Goal: Information Seeking & Learning: Check status

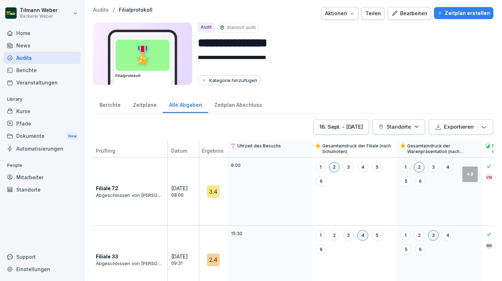
click at [26, 108] on div "Kurse" at bounding box center [42, 111] width 77 height 12
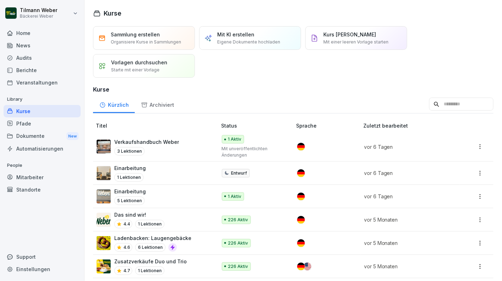
click at [28, 176] on div "Mitarbeiter" at bounding box center [42, 177] width 77 height 12
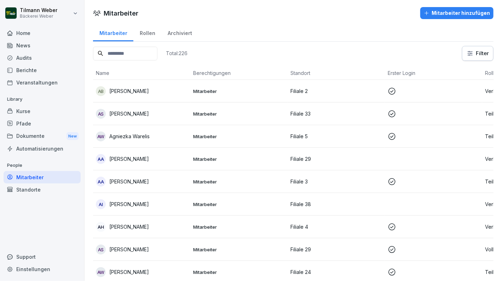
click at [136, 33] on div "Rollen" at bounding box center [147, 32] width 28 height 18
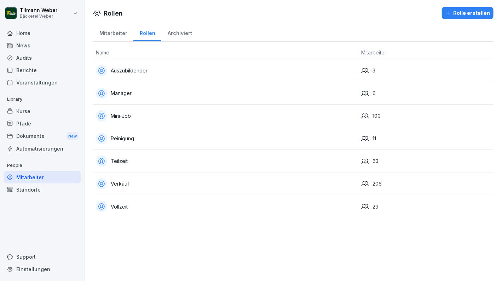
click at [114, 33] on div "Mitarbeiter" at bounding box center [113, 32] width 40 height 18
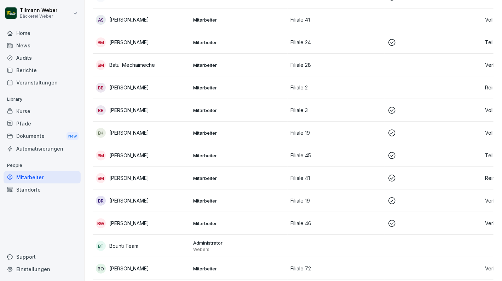
scroll to position [756, 0]
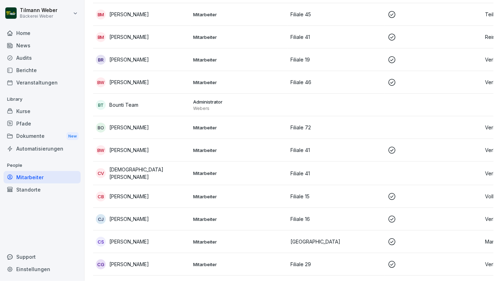
click at [23, 107] on div "Kurse" at bounding box center [42, 111] width 77 height 12
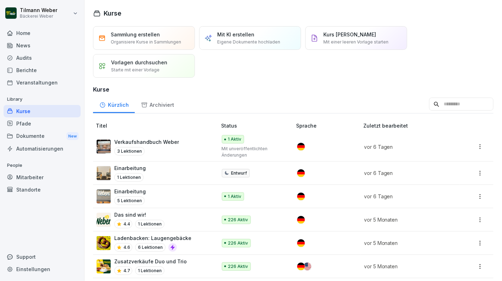
click at [26, 70] on div "Berichte" at bounding box center [42, 70] width 77 height 12
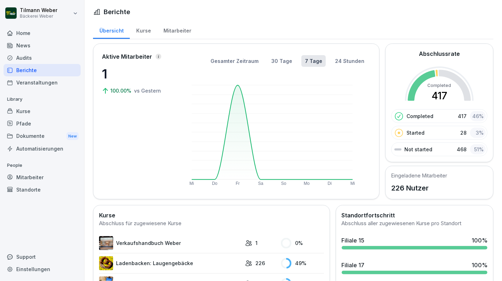
click at [145, 29] on div "Kurse" at bounding box center [143, 30] width 27 height 18
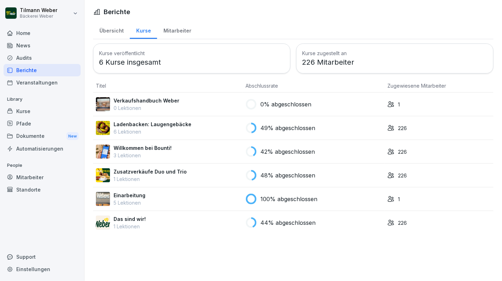
click at [171, 25] on div "Mitarbeiter" at bounding box center [177, 30] width 40 height 18
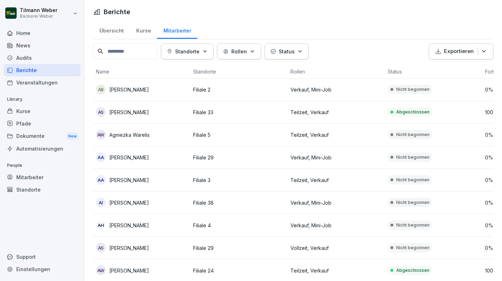
click at [117, 111] on p "[PERSON_NAME]" at bounding box center [129, 112] width 40 height 7
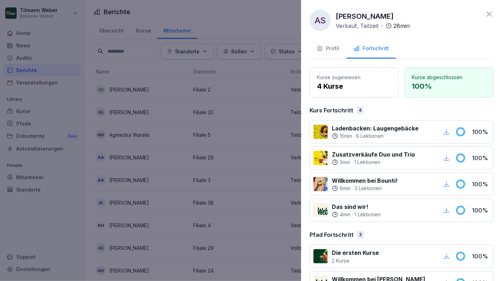
click at [321, 46] on icon "button" at bounding box center [320, 48] width 6 height 6
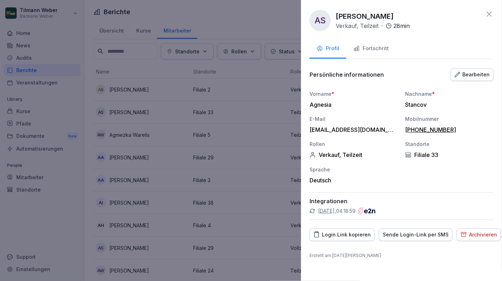
click at [385, 52] on div "Fortschritt" at bounding box center [370, 49] width 35 height 8
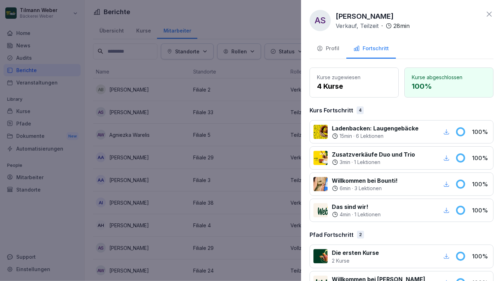
scroll to position [21, 0]
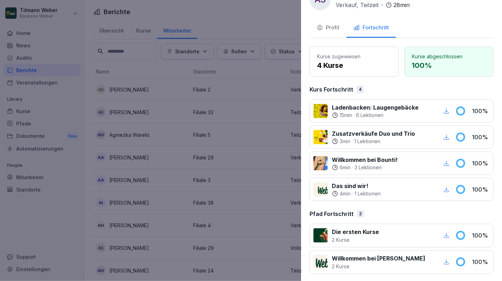
click at [457, 110] on icon at bounding box center [460, 110] width 7 height 7
click at [474, 116] on div "Ladenbacken: Laugengebäcke 15 min · 6 Lektionen 100 %" at bounding box center [402, 110] width 184 height 23
click at [345, 112] on p "15 min" at bounding box center [346, 115] width 12 height 7
click at [382, 113] on p "6 Lektionen" at bounding box center [370, 115] width 28 height 7
click at [443, 109] on icon "button" at bounding box center [446, 111] width 6 height 6
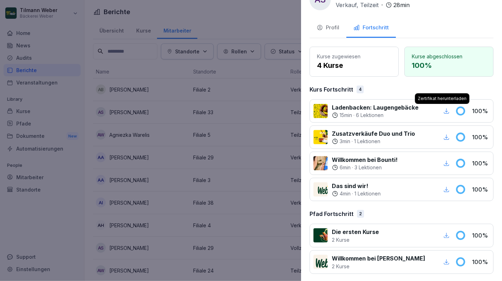
click at [326, 30] on div "Profil" at bounding box center [328, 28] width 23 height 8
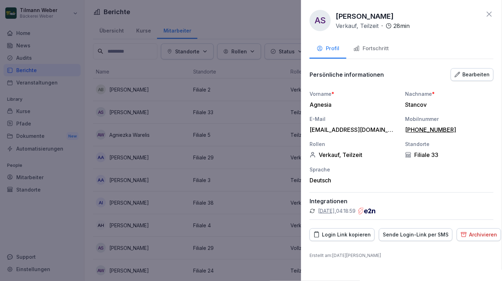
scroll to position [0, 0]
click at [487, 12] on icon at bounding box center [489, 14] width 5 height 5
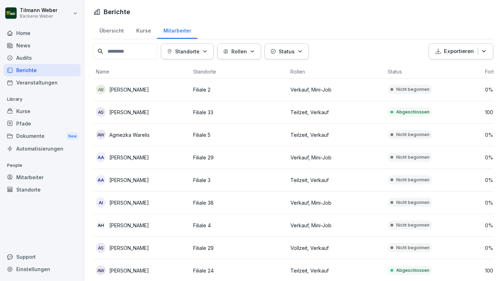
click at [140, 31] on div "Kurse" at bounding box center [143, 30] width 27 height 18
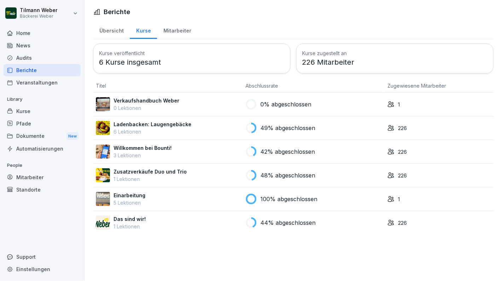
click at [146, 126] on p "Ladenbacken: Laugengebäcke" at bounding box center [153, 124] width 78 height 7
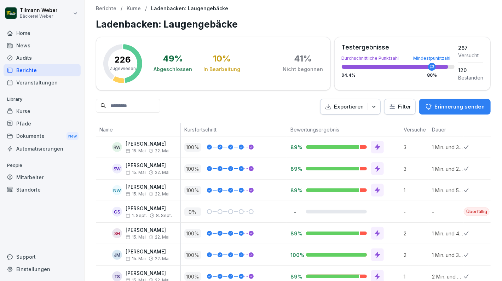
click at [130, 110] on input at bounding box center [128, 106] width 64 height 14
click at [130, 108] on input at bounding box center [128, 106] width 64 height 14
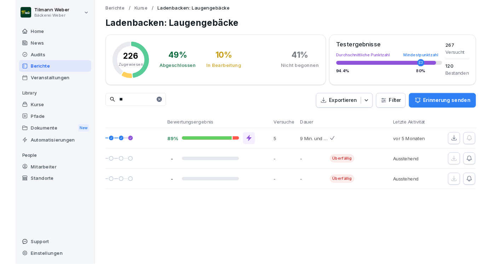
scroll to position [0, 129]
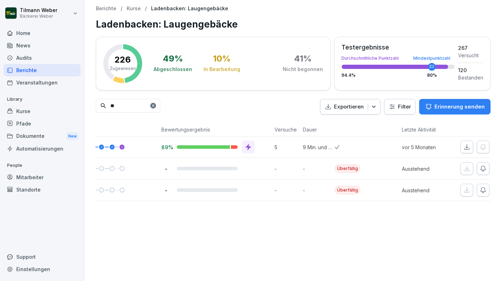
type input "**"
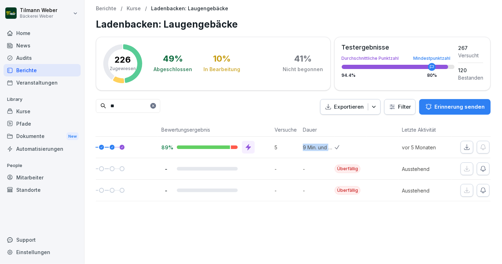
drag, startPoint x: 302, startPoint y: 145, endPoint x: 348, endPoint y: 146, distance: 46.0
click at [348, 146] on tr "AS [PERSON_NAME] 15. Mai 22. Mai 100 % 89% 5 9 Min. und 7 Sek. vor 5 Monaten" at bounding box center [246, 148] width 559 height 22
drag, startPoint x: 348, startPoint y: 146, endPoint x: 314, endPoint y: 145, distance: 33.6
click at [314, 145] on p "9 Min. und 7 Sek." at bounding box center [319, 147] width 32 height 7
click at [298, 113] on div "** Exportieren Filter Erinnerung senden" at bounding box center [293, 107] width 395 height 16
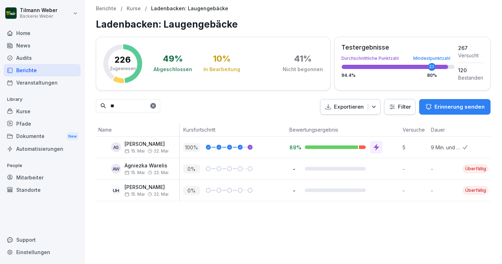
scroll to position [0, 0]
click at [136, 10] on p "Kurse" at bounding box center [134, 9] width 14 height 6
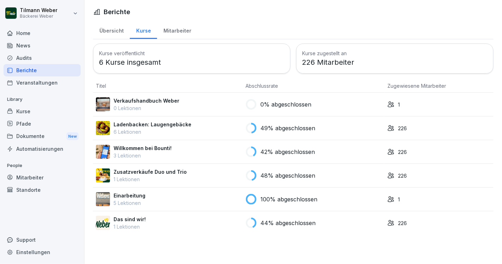
click at [132, 124] on p "Ladenbacken: Laugengebäcke" at bounding box center [153, 124] width 78 height 7
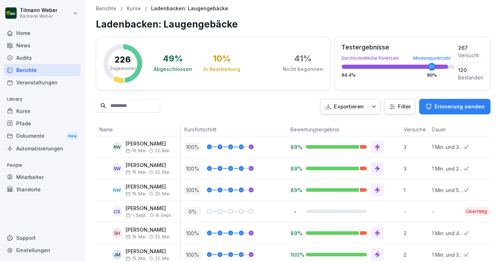
click at [232, 100] on div "Exportieren Filter Erinnerung senden" at bounding box center [293, 107] width 395 height 16
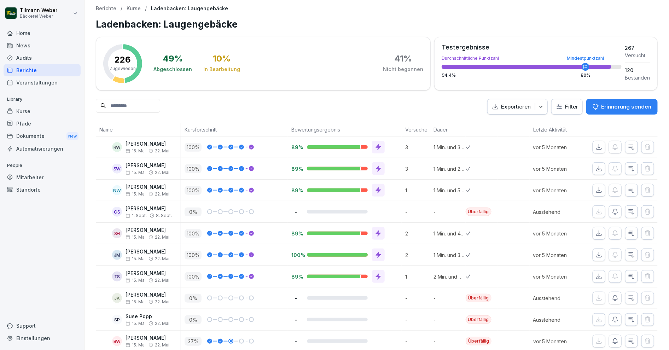
drag, startPoint x: 457, startPoint y: 0, endPoint x: 363, endPoint y: 16, distance: 95.4
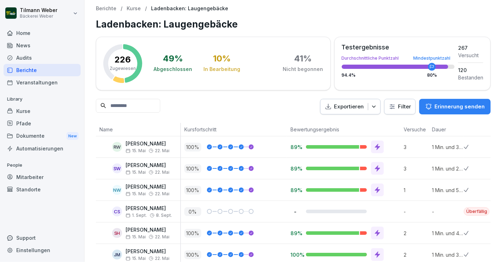
click at [331, 24] on h1 "Ladenbacken: Laugengebäcke" at bounding box center [293, 24] width 395 height 14
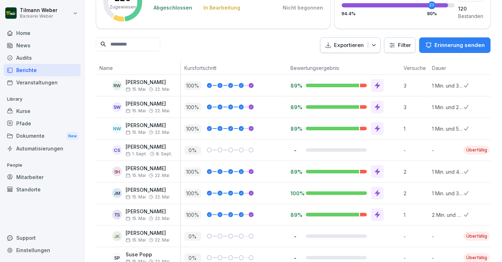
click at [134, 48] on input at bounding box center [128, 44] width 64 height 14
click at [379, 82] on icon at bounding box center [377, 85] width 7 height 7
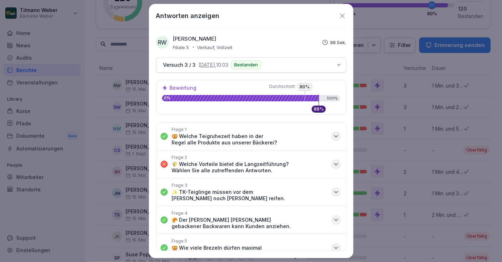
click at [332, 164] on icon "button" at bounding box center [335, 164] width 7 height 7
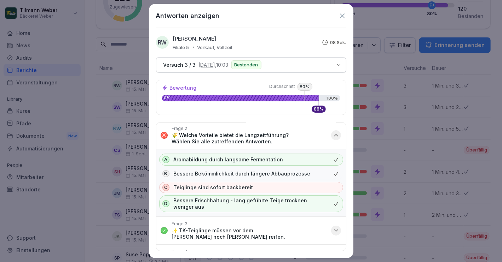
scroll to position [30, 0]
click at [334, 134] on icon "button" at bounding box center [336, 135] width 4 height 2
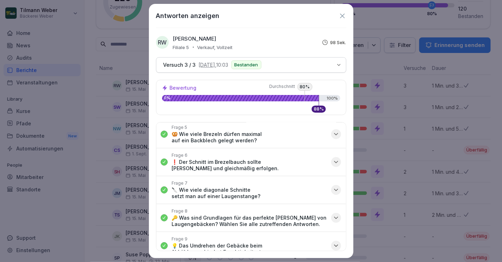
scroll to position [0, 0]
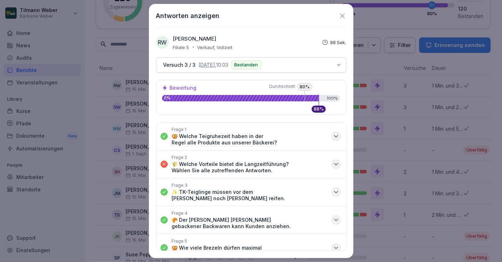
click at [282, 61] on div "Versuch 3 / 3 22.5.2025, 10:03 Bestanden" at bounding box center [247, 64] width 172 height 9
click at [273, 143] on p "🥨 Welche Teigruhezeit haben in der Regel alle Produkte aus unserer Bäckerei?" at bounding box center [249, 139] width 155 height 13
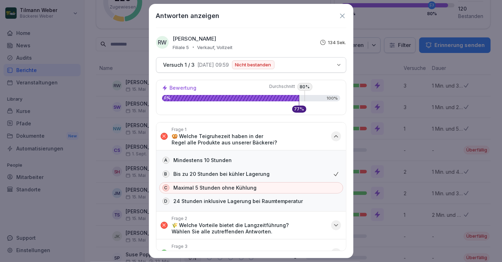
click at [254, 66] on p "Nicht bestanden" at bounding box center [253, 65] width 36 height 5
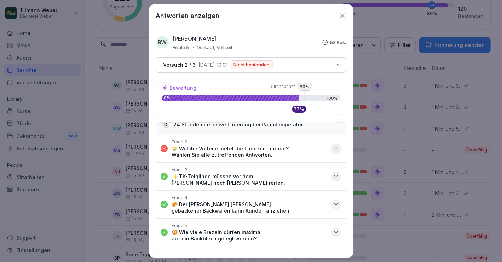
scroll to position [67, 0]
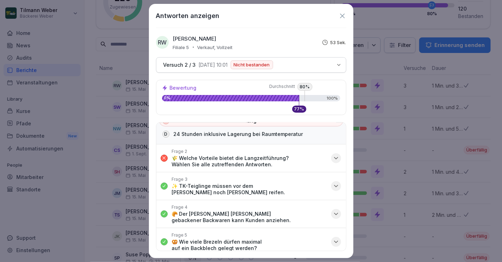
click at [287, 162] on p "🌾 Welche Vorteile bietet die Langzeitführung? Wählen Sie alle zutreffenden Antw…" at bounding box center [249, 161] width 155 height 13
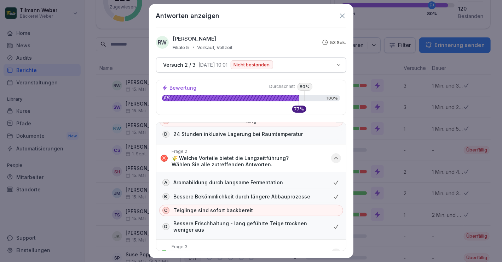
click at [346, 14] on div "Antworten anzeigen RW Rene Werr Filiale 5 Verkauf, Vollzeit 53 Sek. Versuch 2 /…" at bounding box center [251, 131] width 204 height 255
click at [344, 15] on icon at bounding box center [343, 16] width 8 height 8
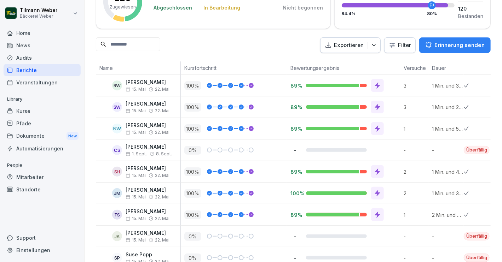
scroll to position [0, 0]
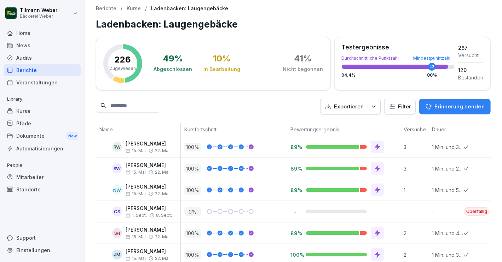
click at [135, 8] on p "Kurse" at bounding box center [134, 9] width 14 height 6
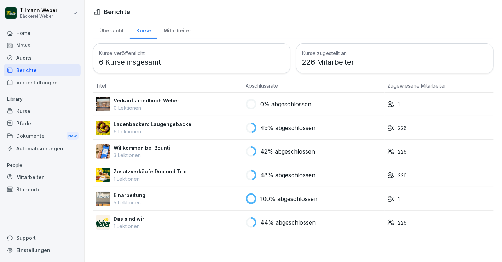
click at [111, 28] on div "Übersicht" at bounding box center [111, 30] width 37 height 18
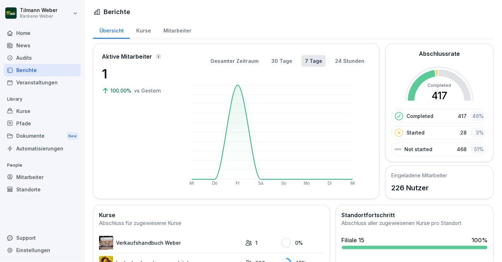
click at [141, 31] on div "Kurse" at bounding box center [143, 30] width 27 height 18
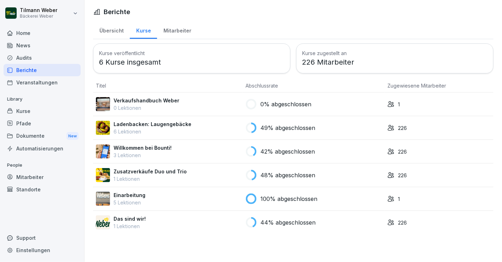
click at [147, 126] on p "Ladenbacken: Laugengebäcke" at bounding box center [153, 124] width 78 height 7
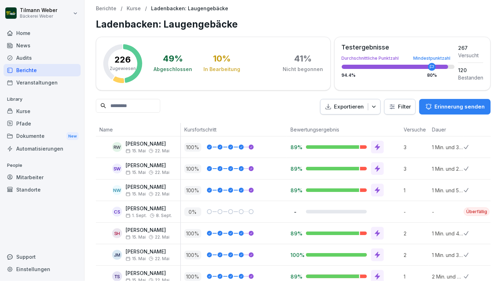
click at [116, 100] on input at bounding box center [128, 106] width 64 height 14
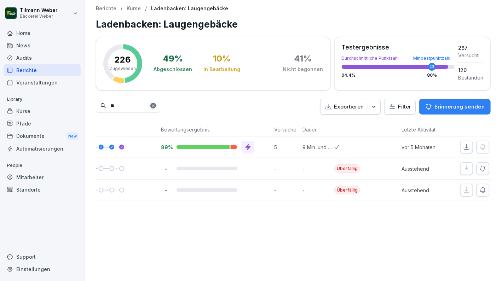
scroll to position [0, 169]
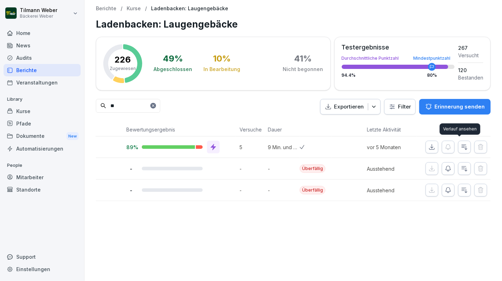
type input "**"
click at [462, 146] on icon "button" at bounding box center [464, 147] width 5 height 5
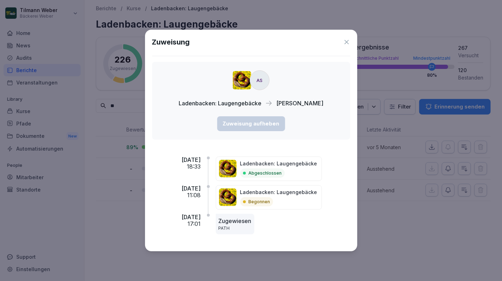
click at [345, 41] on icon at bounding box center [346, 42] width 7 height 7
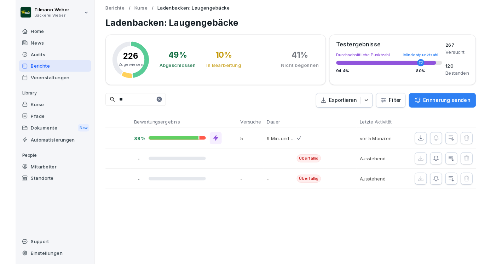
scroll to position [0, 0]
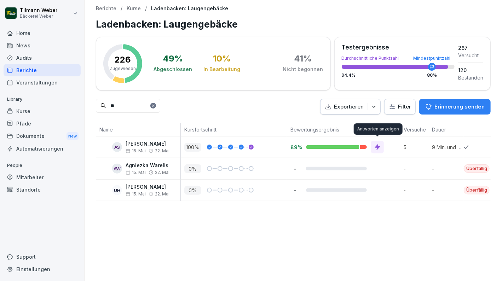
click at [376, 148] on icon at bounding box center [377, 147] width 7 height 7
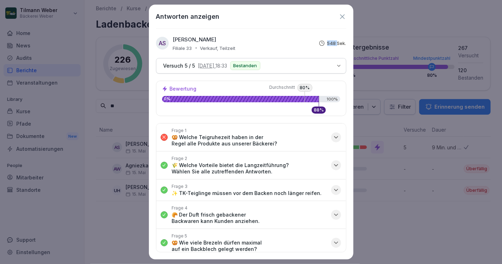
drag, startPoint x: 336, startPoint y: 45, endPoint x: 322, endPoint y: 45, distance: 14.1
click at [322, 45] on div "548 Sek." at bounding box center [333, 43] width 28 height 15
drag, startPoint x: 322, startPoint y: 45, endPoint x: 273, endPoint y: 41, distance: 48.6
click at [273, 41] on div "AS Agnesia Stancov Filiale 33 Verkauf, Teilzeit 548 Sek." at bounding box center [251, 43] width 190 height 15
click at [293, 65] on div "Versuch 5 / 5 19.5.2025, 18:33 Bestanden" at bounding box center [247, 65] width 172 height 9
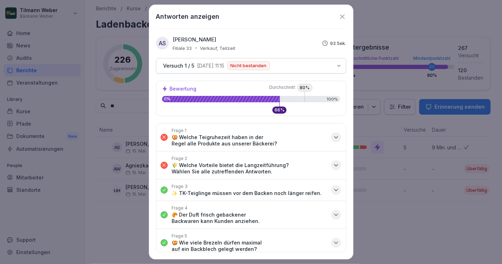
click at [341, 17] on icon at bounding box center [342, 16] width 5 height 5
